Goal: Task Accomplishment & Management: Manage account settings

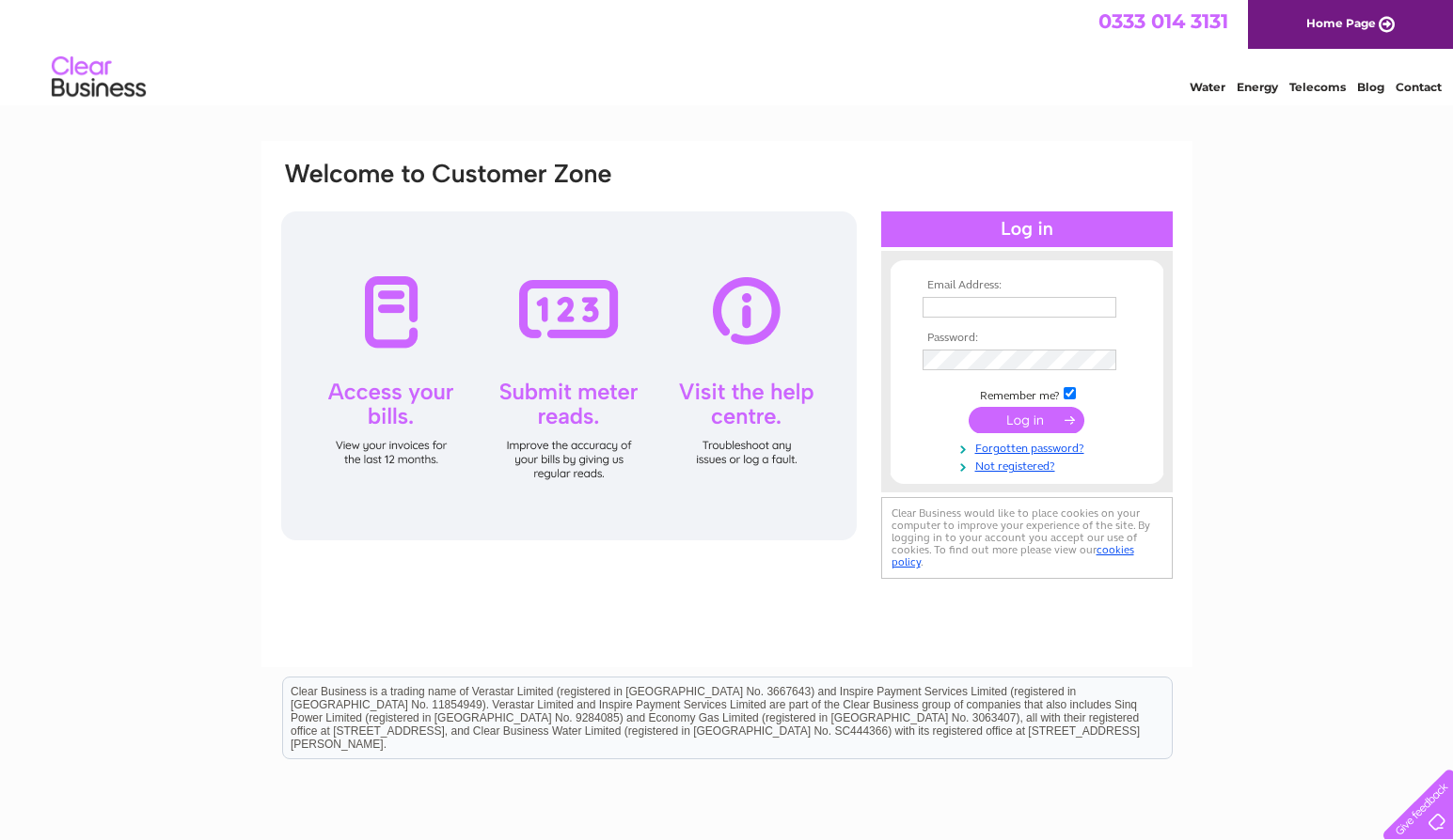
click at [1014, 303] on input "text" at bounding box center [1019, 307] width 193 height 21
type input "[EMAIL_ADDRESS][DOMAIN_NAME]"
click at [924, 414] on td at bounding box center [1027, 422] width 218 height 36
click at [1021, 423] on input "submit" at bounding box center [1026, 420] width 116 height 27
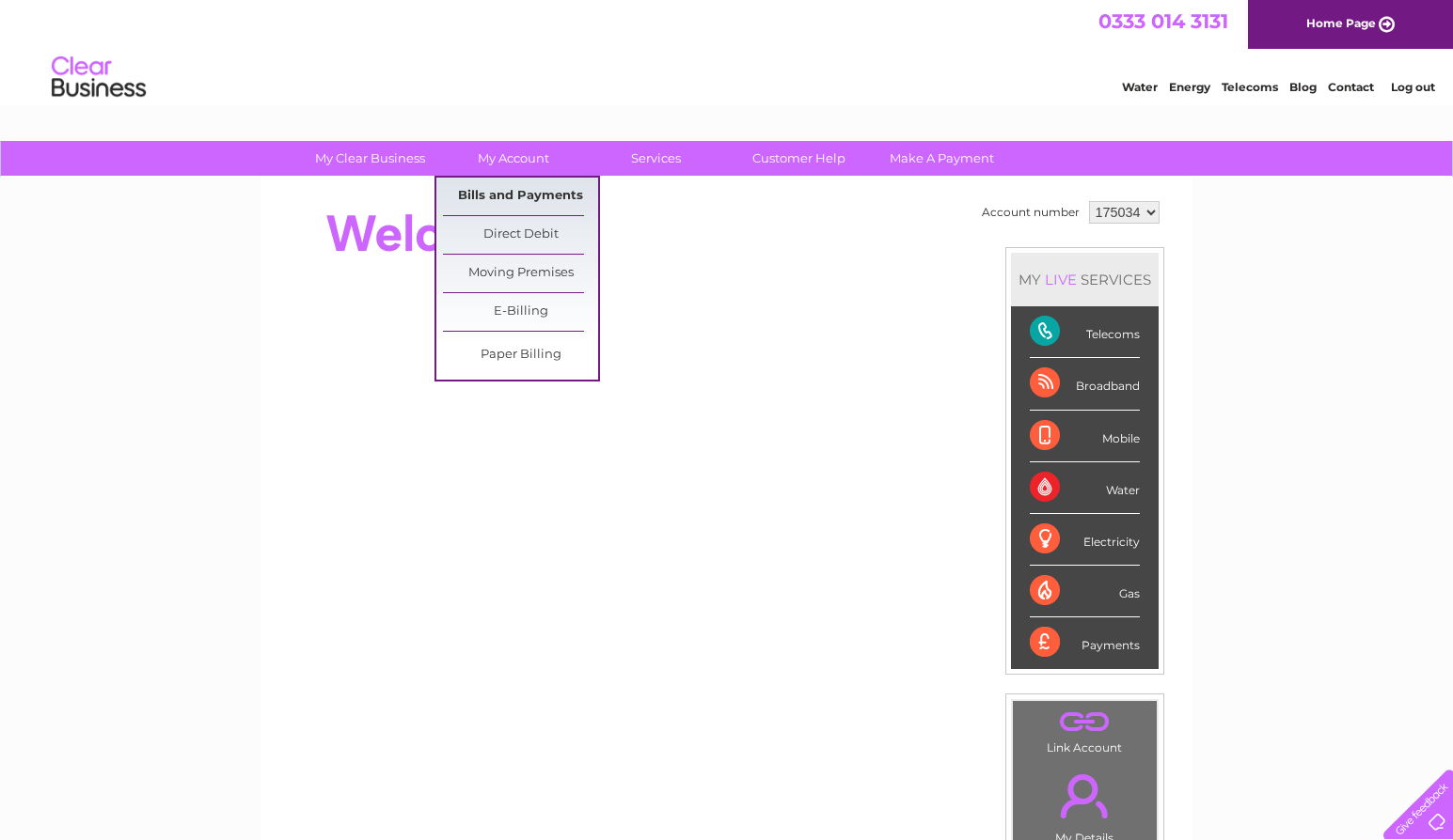
click at [514, 189] on link "Bills and Payments" at bounding box center [520, 196] width 156 height 38
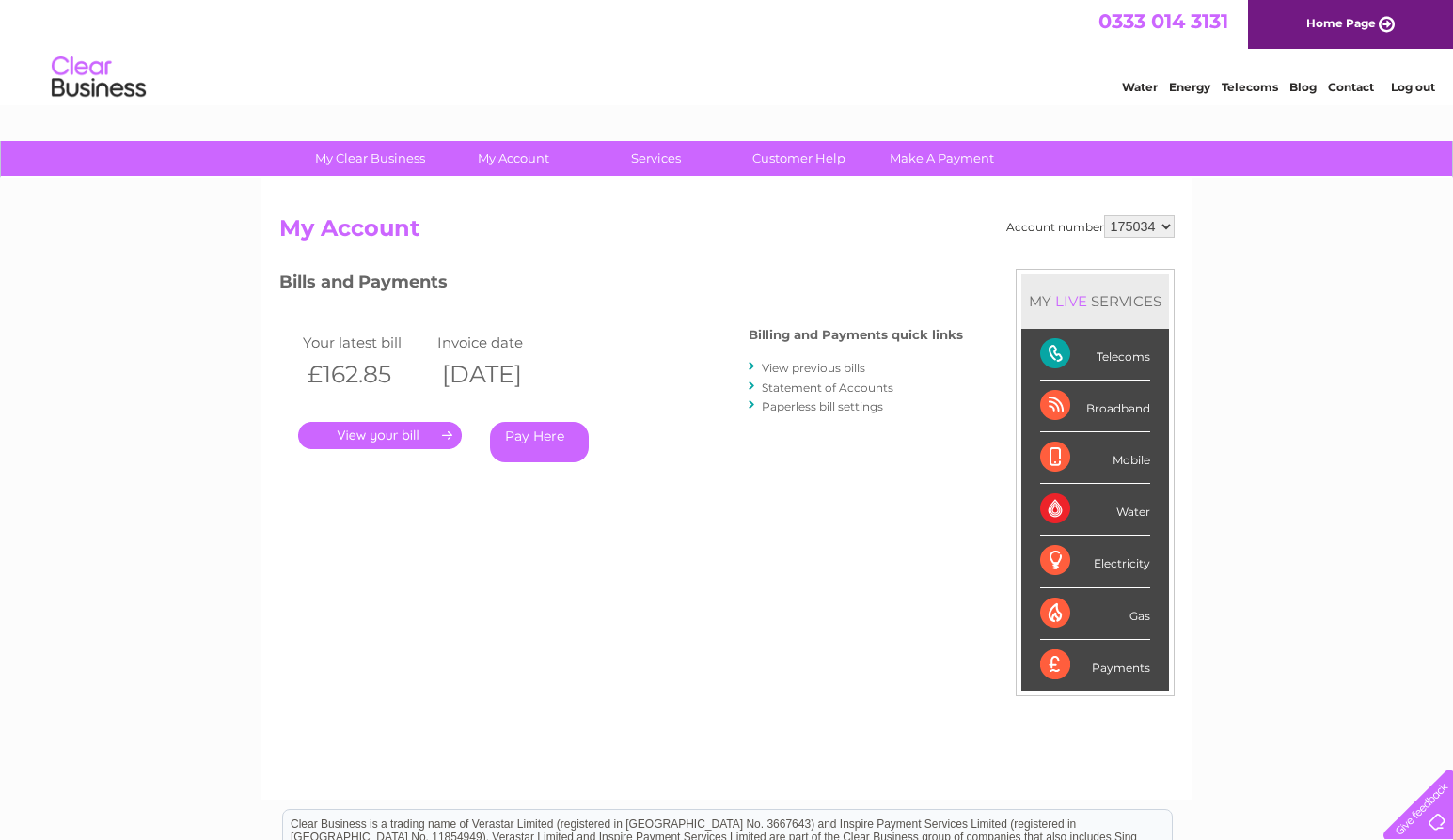
click at [815, 365] on link "View previous bills" at bounding box center [814, 368] width 103 height 14
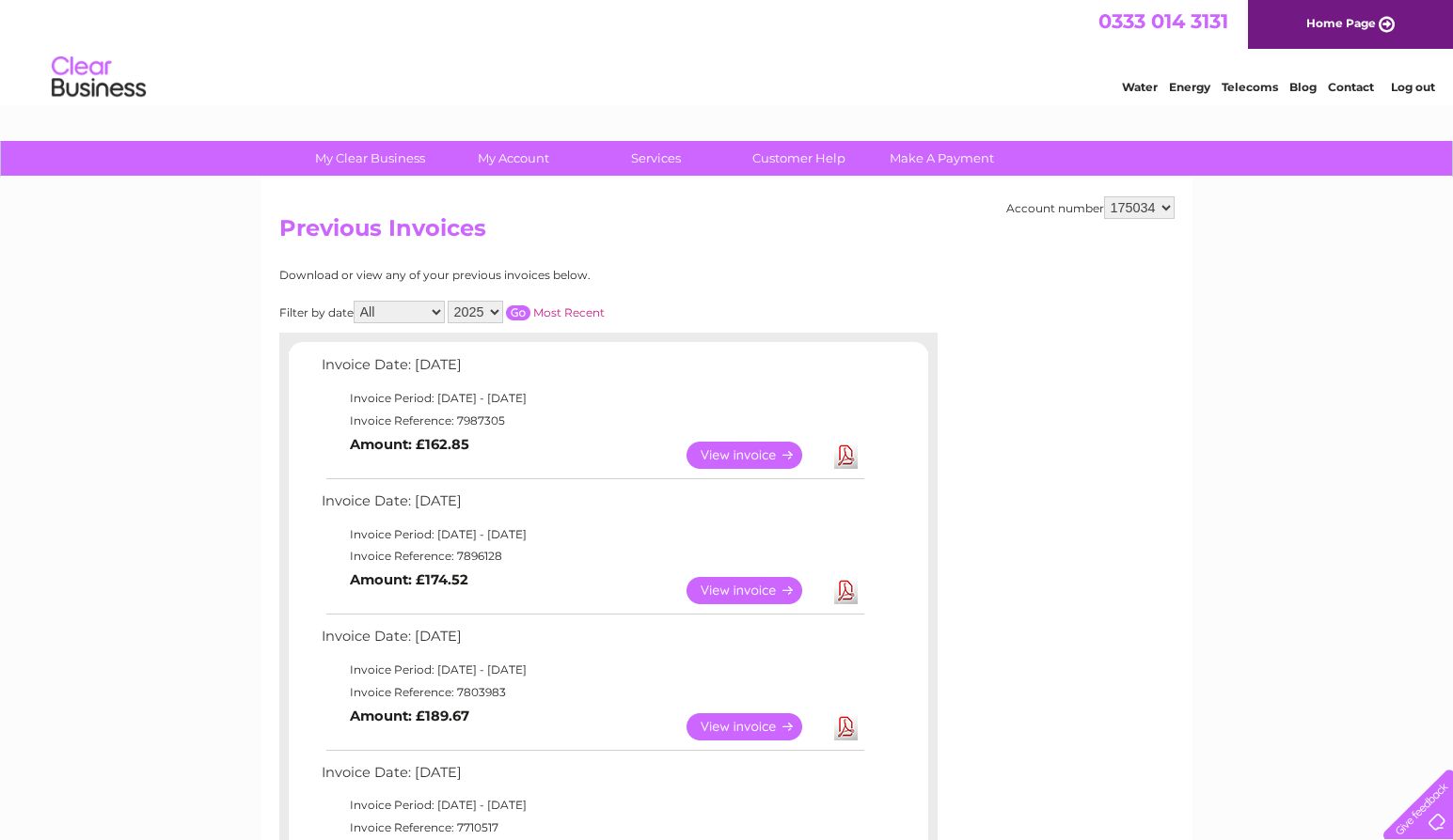
click at [570, 311] on link "Most Recent" at bounding box center [569, 312] width 71 height 14
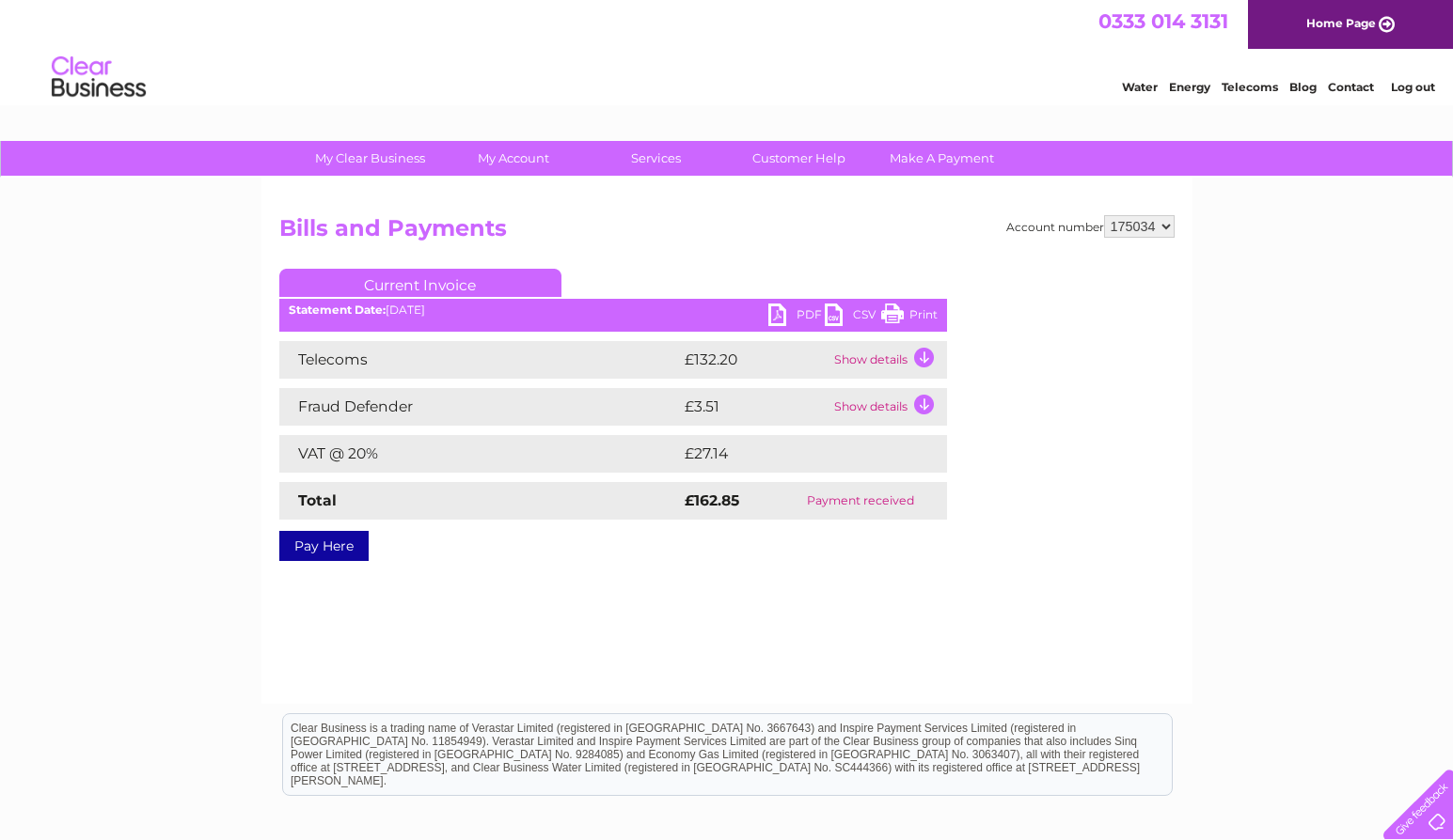
click at [779, 310] on link "PDF" at bounding box center [796, 317] width 56 height 28
